Goal: Submit feedback/report problem

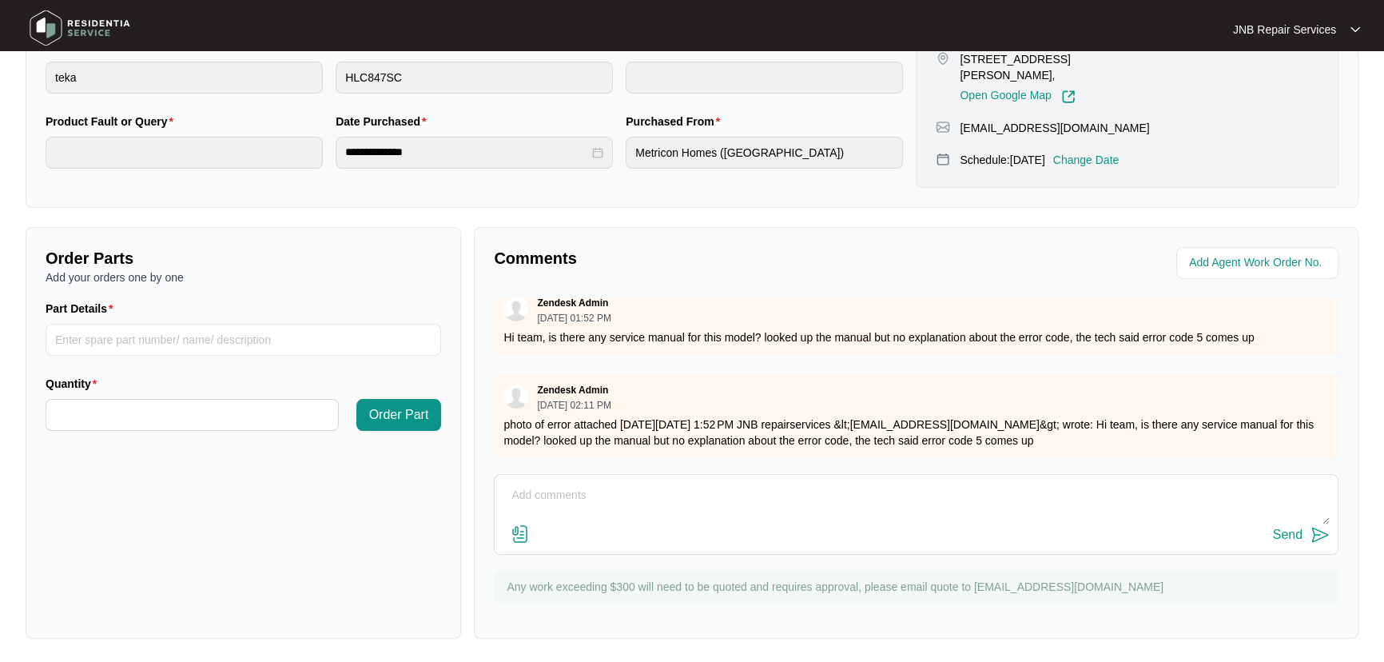
scroll to position [396, 0]
click at [755, 502] on textarea at bounding box center [916, 503] width 827 height 42
click at [762, 494] on textarea at bounding box center [916, 503] width 827 height 42
click at [516, 530] on img at bounding box center [520, 533] width 19 height 19
click at [0, 0] on input "file" at bounding box center [0, 0] width 0 height 0
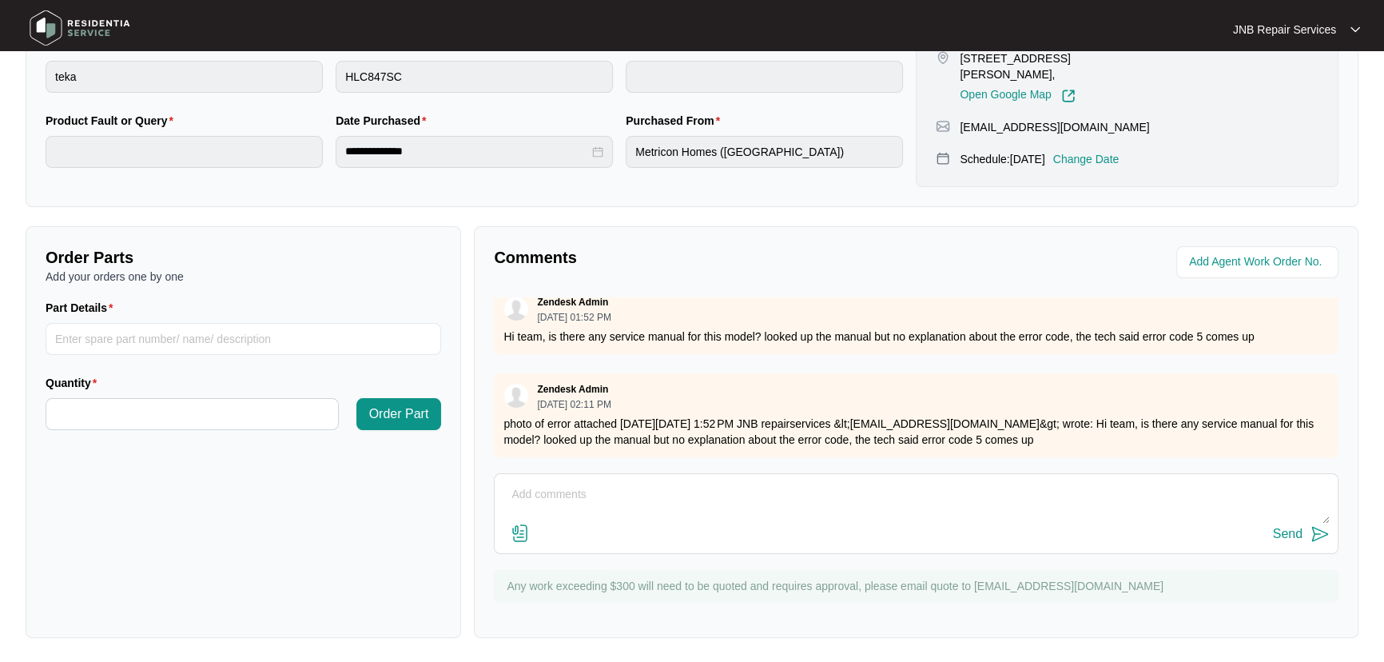
click at [484, 521] on div "Comments Zendesk Admin [DATE] 04:37 PM Exploded attached If you need any furthe…" at bounding box center [916, 432] width 885 height 412
click at [512, 529] on img at bounding box center [520, 533] width 19 height 19
click at [0, 0] on input "file" at bounding box center [0, 0] width 0 height 0
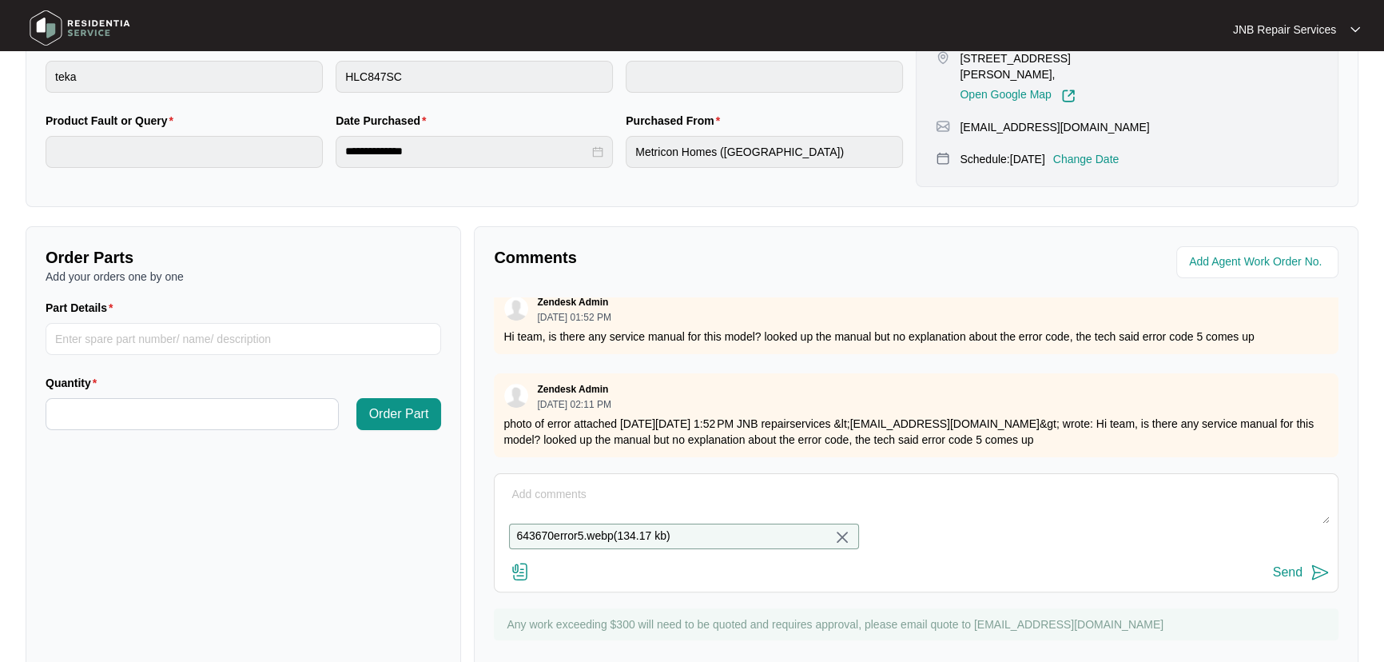
click at [733, 505] on textarea at bounding box center [916, 503] width 827 height 42
type textarea "error code needs to be verified"
click at [1343, 589] on div "Comments Zendesk Admin [DATE] 04:37 PM Exploded attached If you need any furthe…" at bounding box center [916, 451] width 885 height 450
click at [1316, 582] on img at bounding box center [1320, 572] width 19 height 19
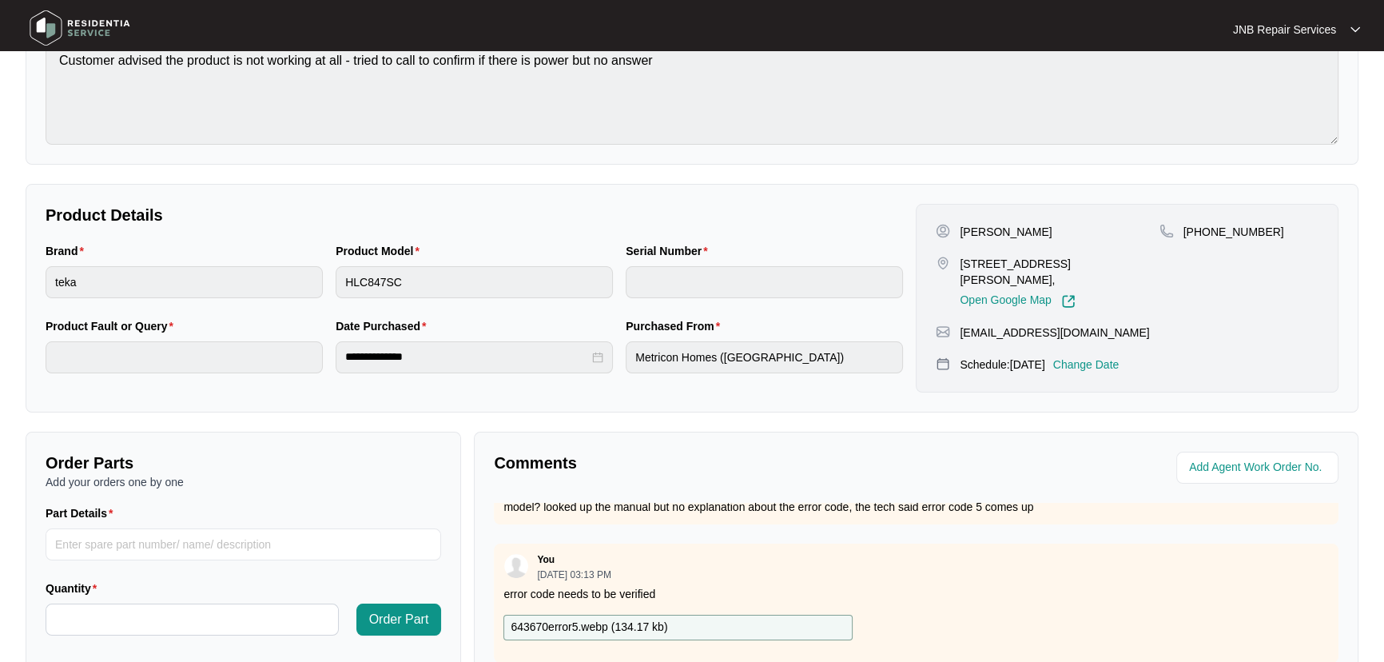
scroll to position [0, 0]
